Goal: Transaction & Acquisition: Purchase product/service

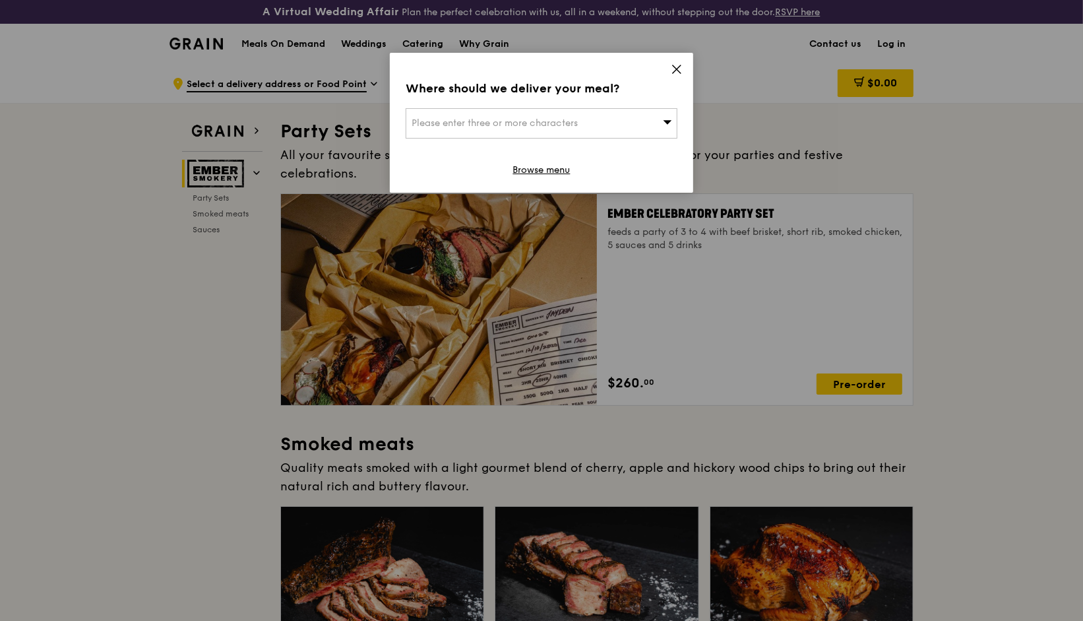
click at [672, 67] on icon at bounding box center [677, 69] width 12 height 12
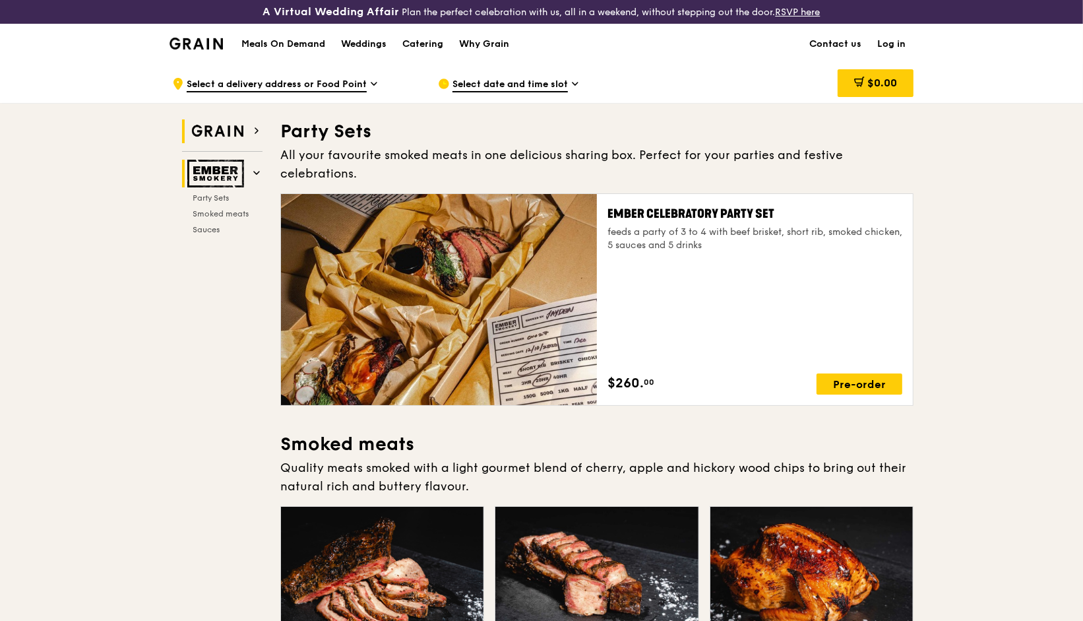
click at [220, 129] on img at bounding box center [217, 131] width 61 height 24
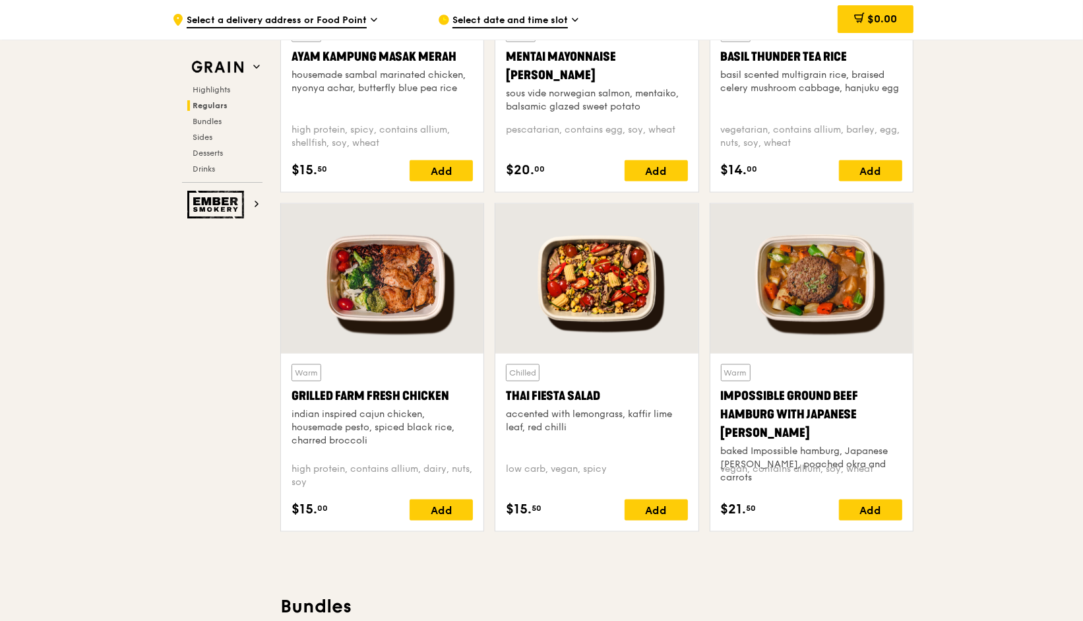
scroll to position [1399, 0]
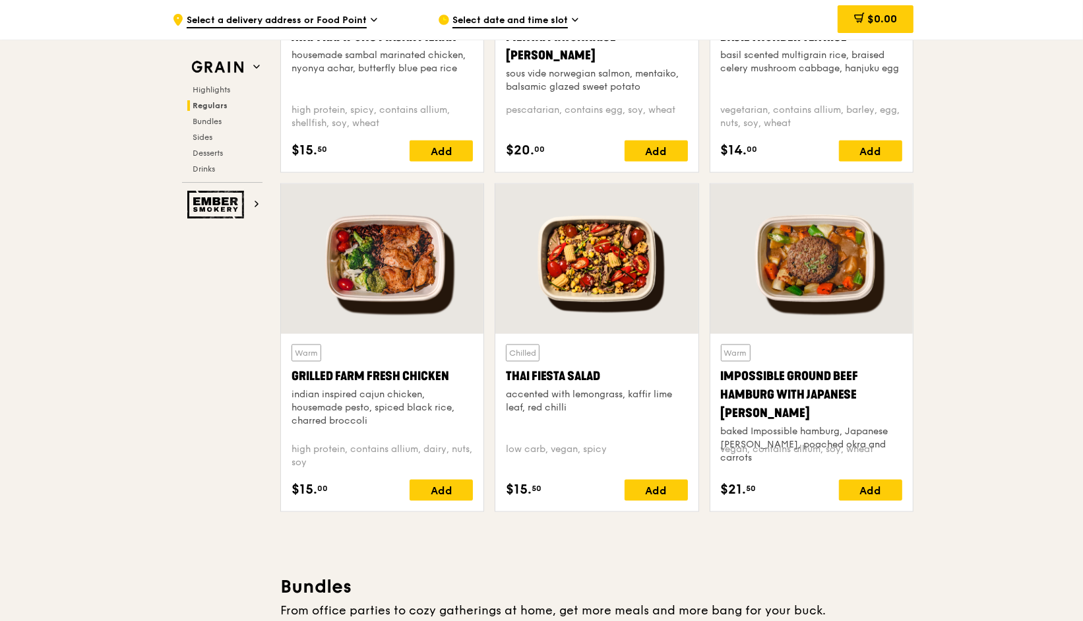
click at [824, 357] on div "Warm Impossible Ground Beef Hamburg with Japanese Curry baked Impossible hambur…" at bounding box center [811, 388] width 181 height 88
drag, startPoint x: 895, startPoint y: 393, endPoint x: 720, endPoint y: 373, distance: 175.9
click at [721, 373] on div "Impossible Ground Beef Hamburg with Japanese [PERSON_NAME]" at bounding box center [811, 394] width 181 height 55
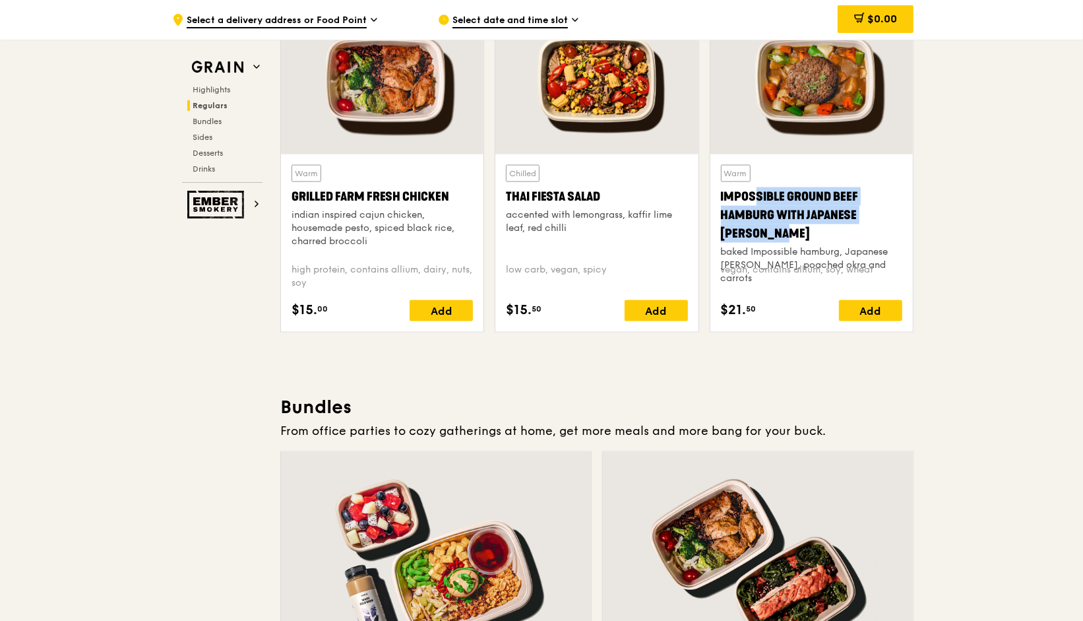
scroll to position [1594, 0]
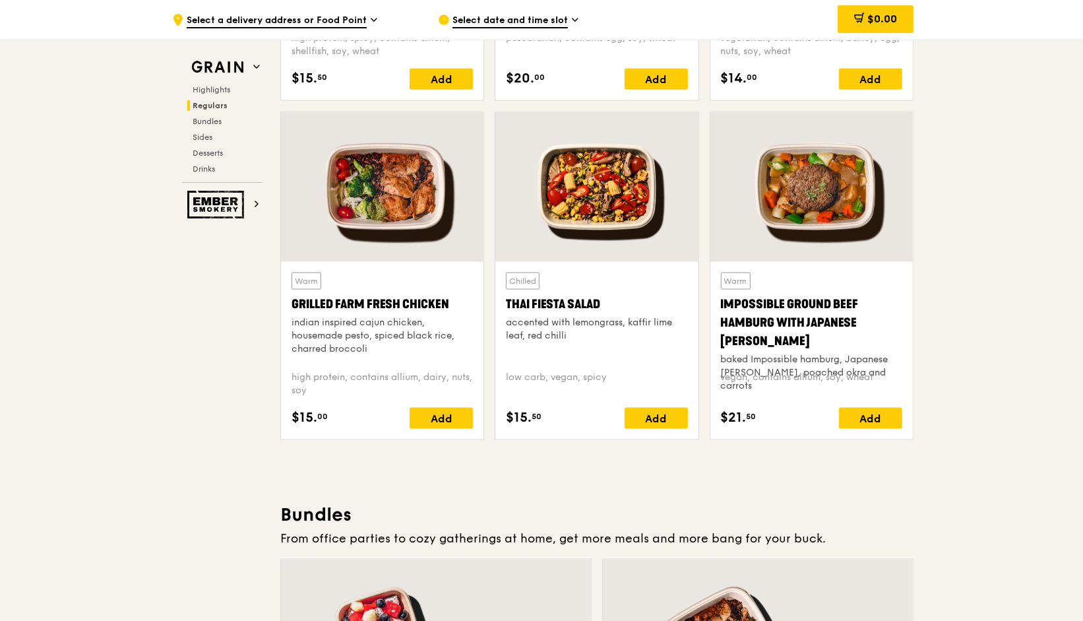
scroll to position [1467, 0]
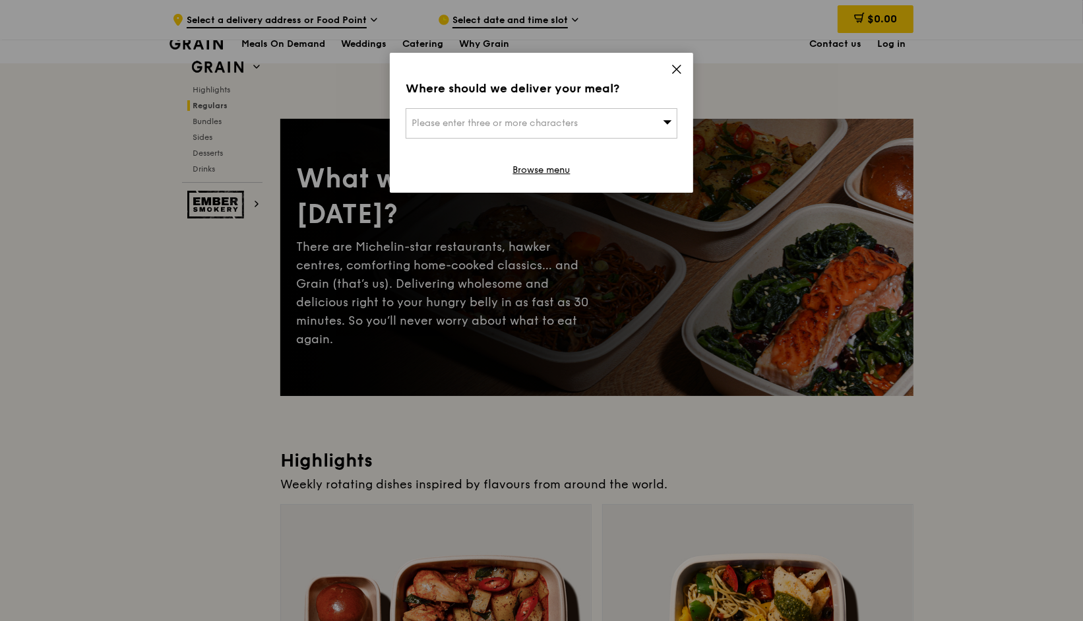
scroll to position [1455, 0]
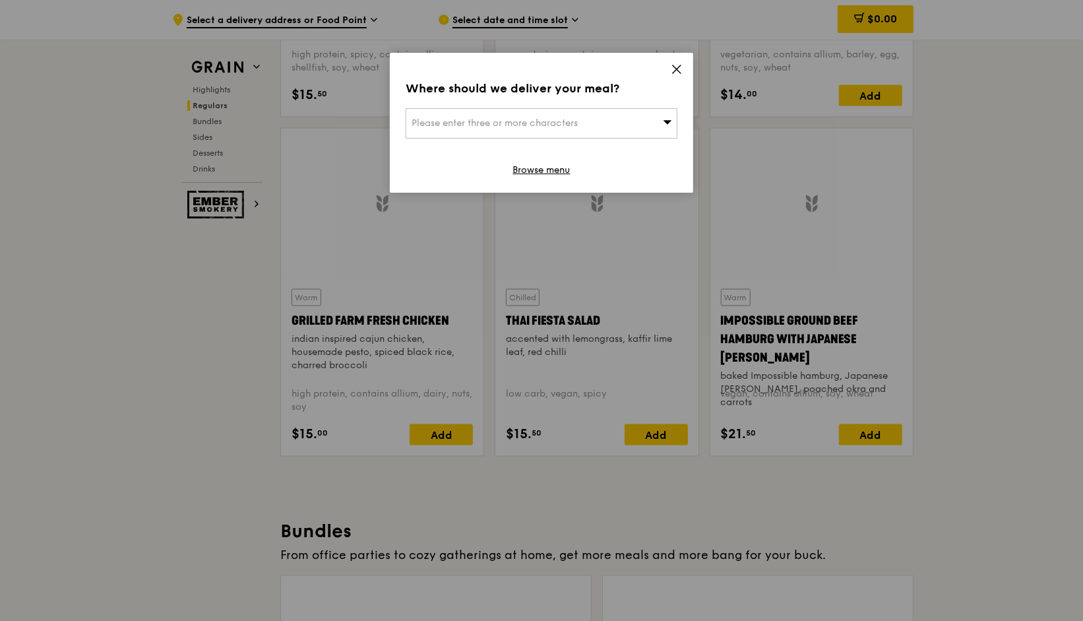
click at [674, 67] on icon at bounding box center [677, 69] width 12 height 12
